Goal: Navigation & Orientation: Understand site structure

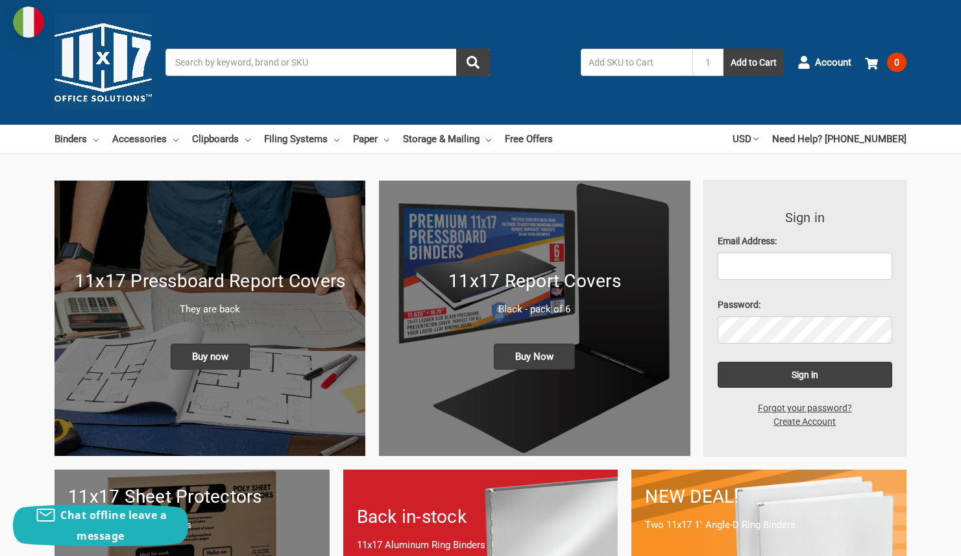
scroll to position [3331, 0]
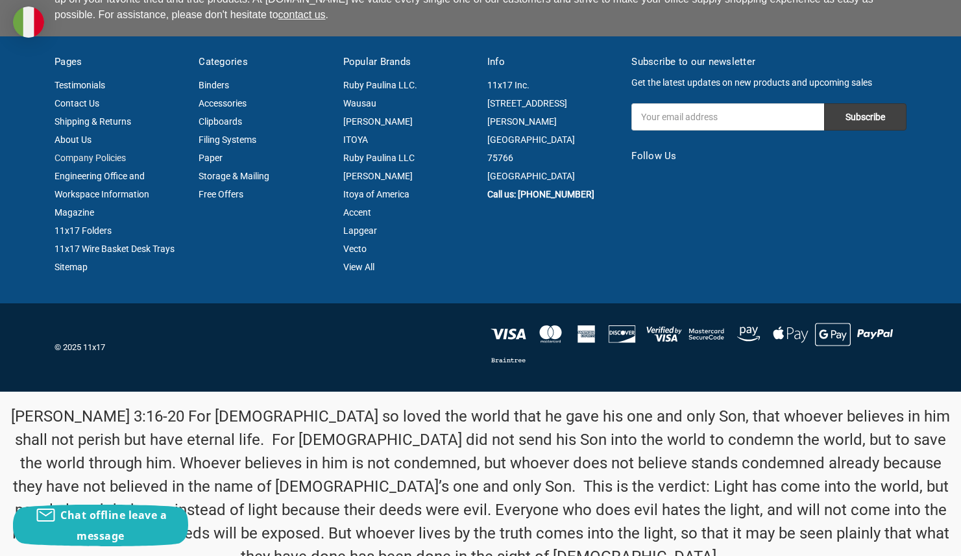
click at [90, 153] on link "Company Policies" at bounding box center [90, 158] width 71 height 10
click at [99, 171] on link "Engineering Office and Workspace Information Magazine" at bounding box center [102, 194] width 95 height 47
